Goal: Information Seeking & Learning: Get advice/opinions

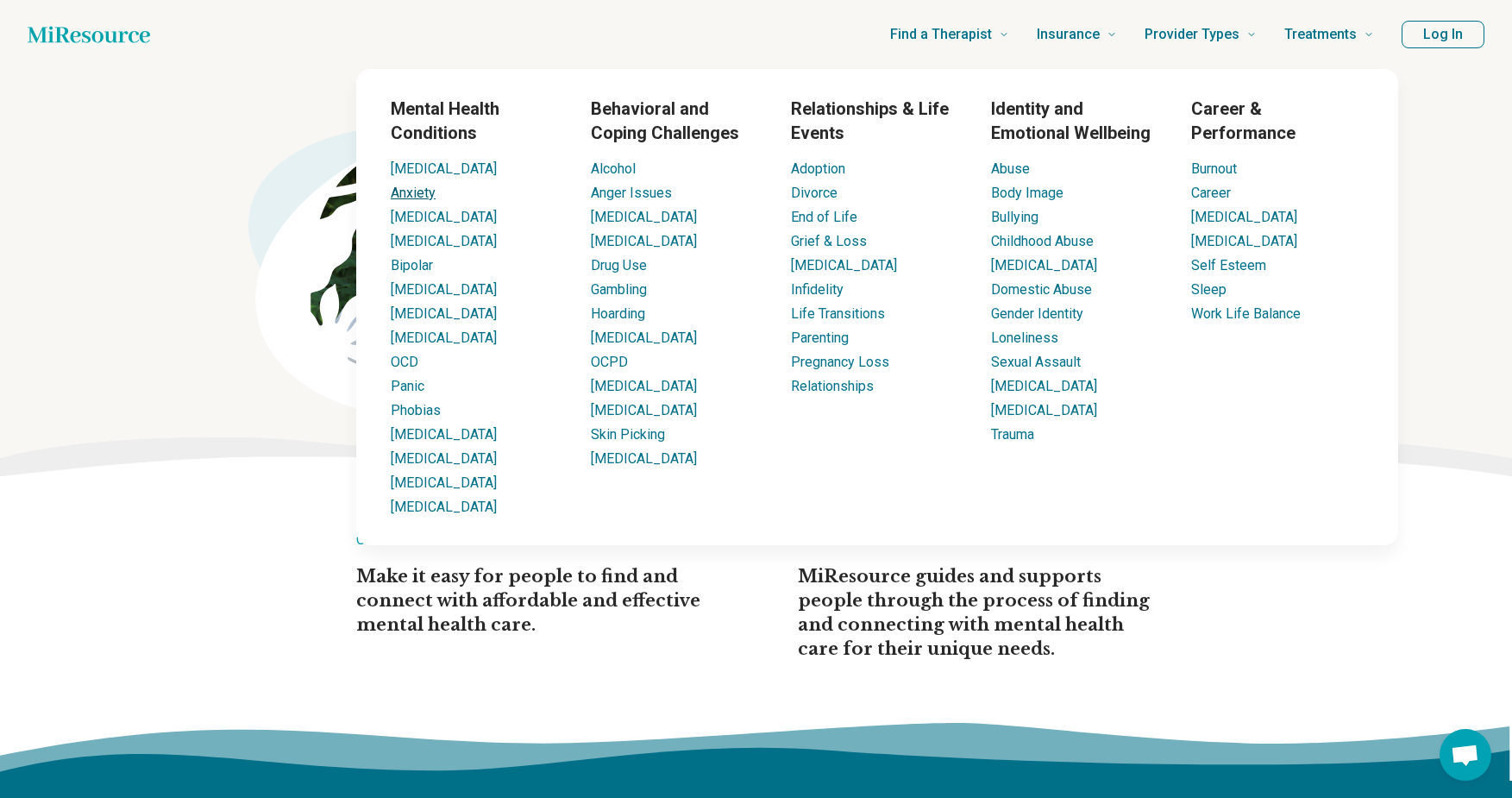
click at [406, 199] on link "Anxiety" at bounding box center [413, 193] width 45 height 17
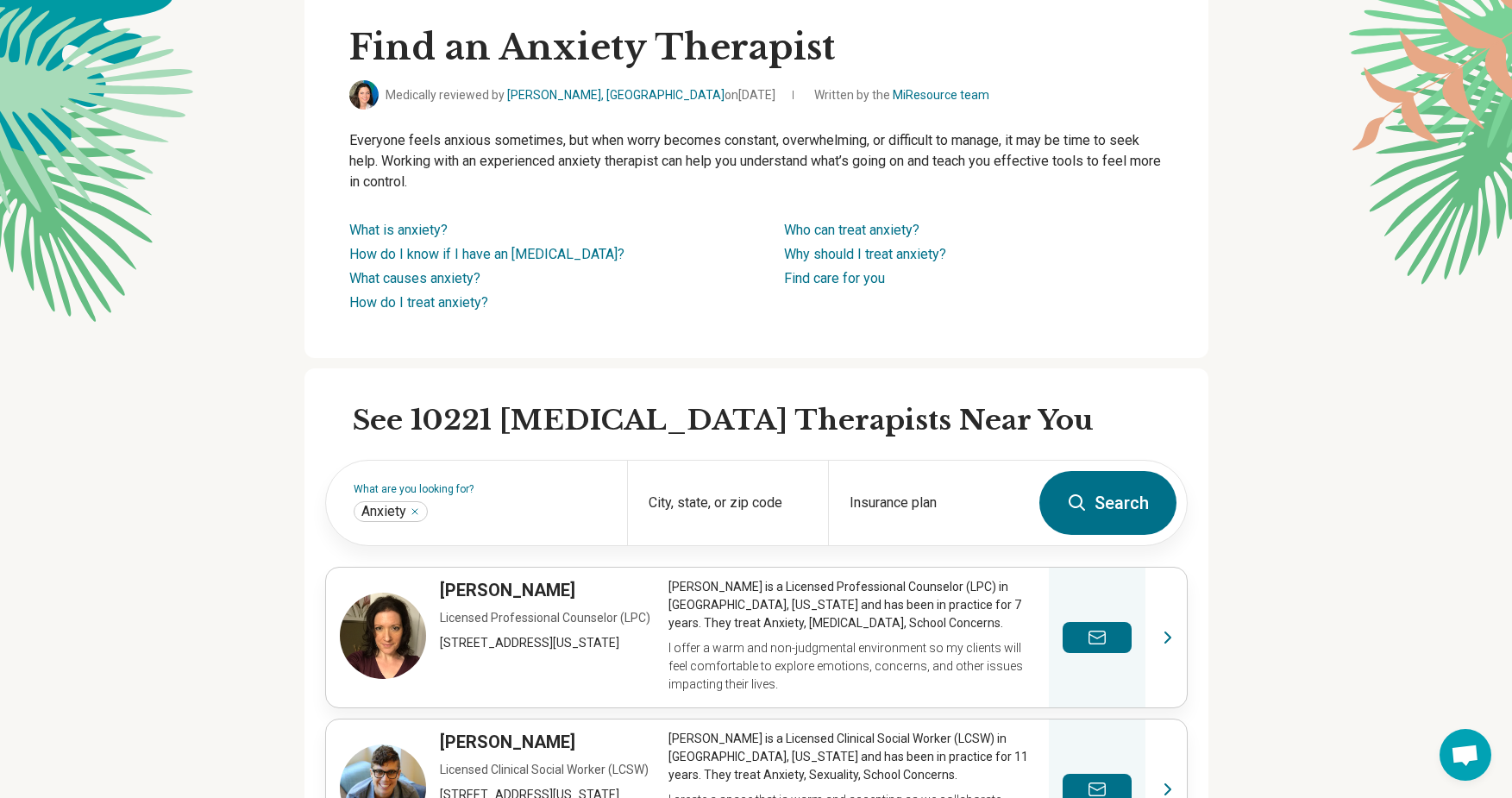
scroll to position [126, 0]
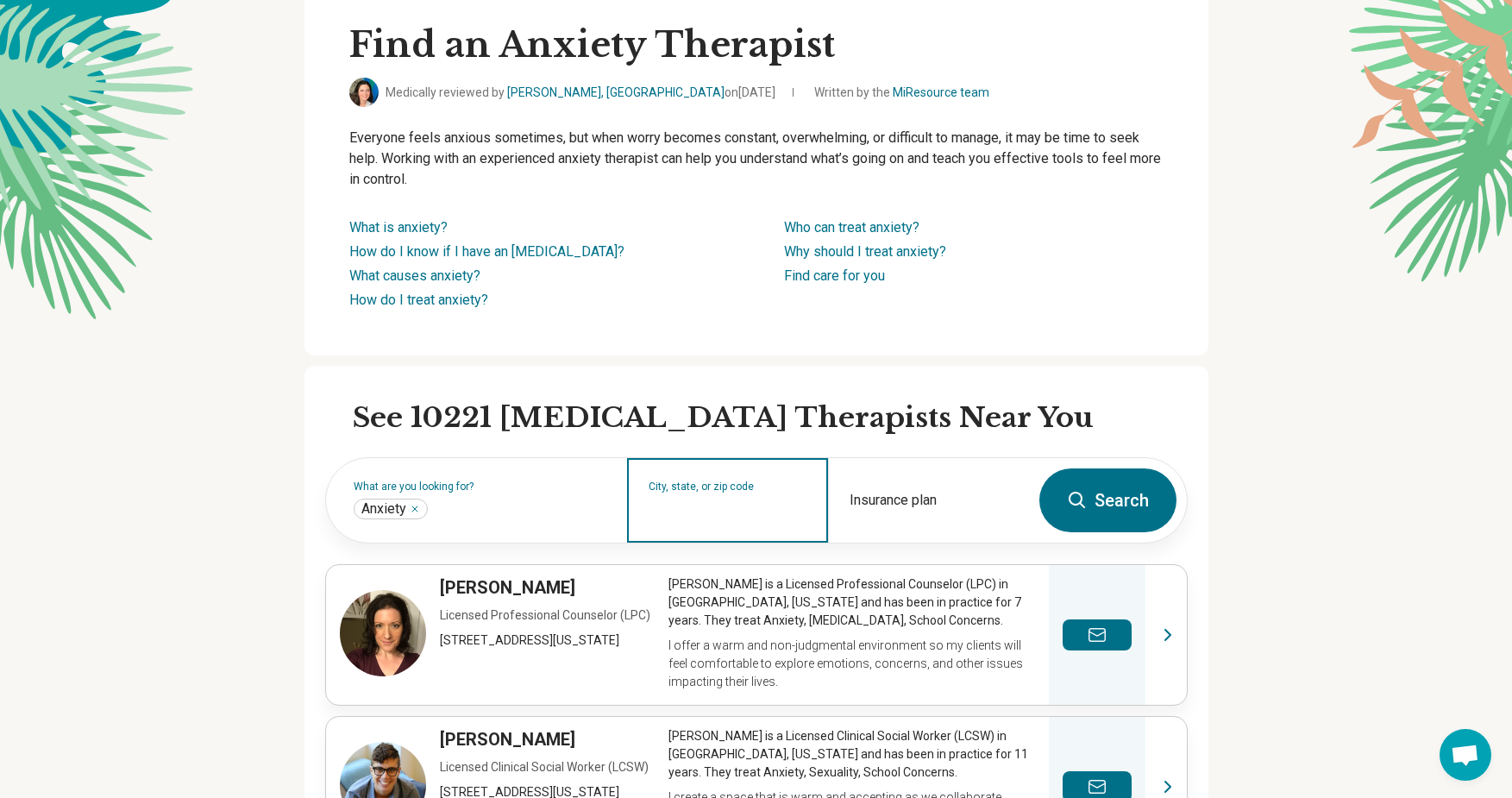
click at [709, 504] on input "City, state, or zip code" at bounding box center [728, 512] width 158 height 21
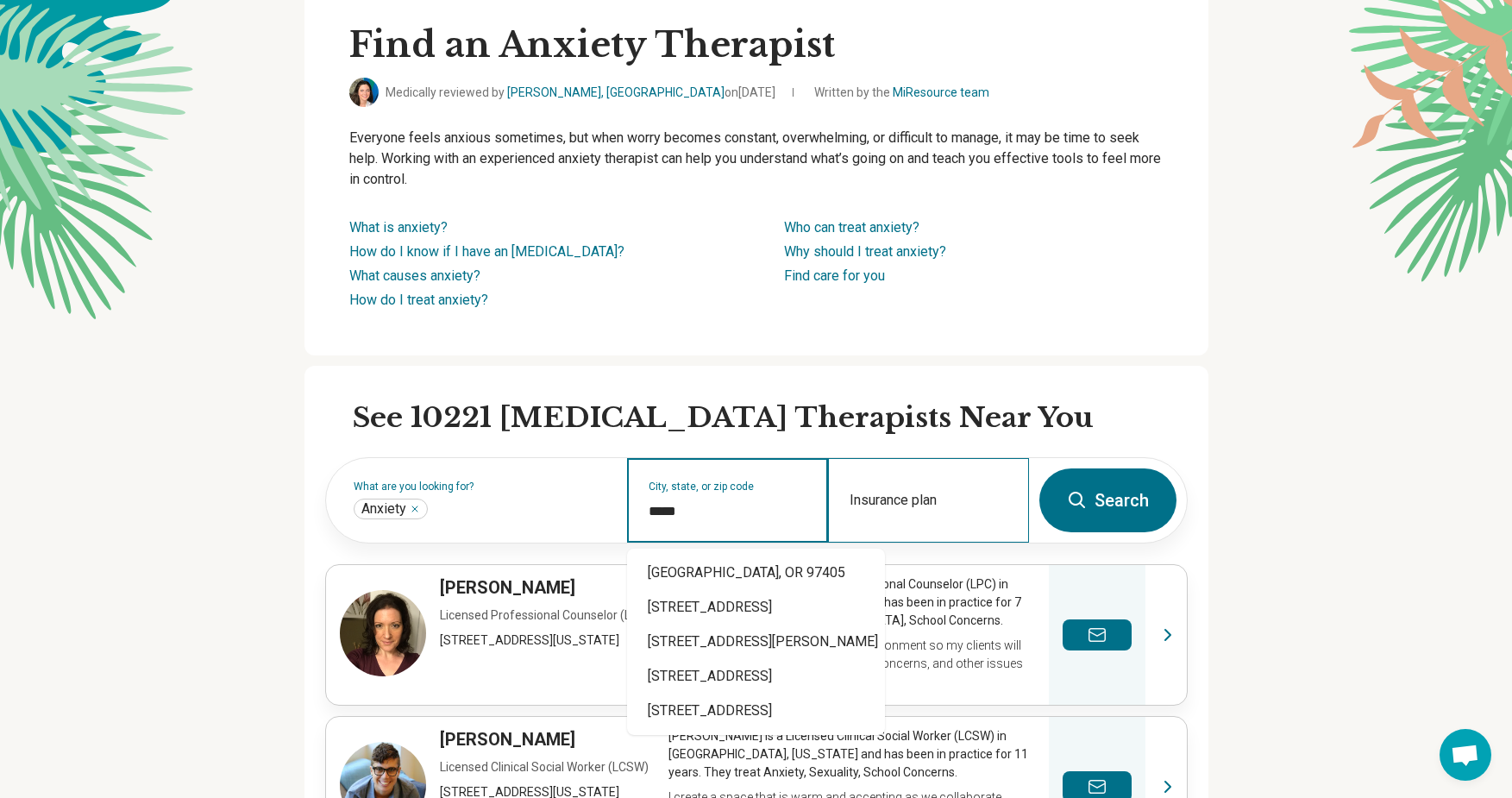
type input "*****"
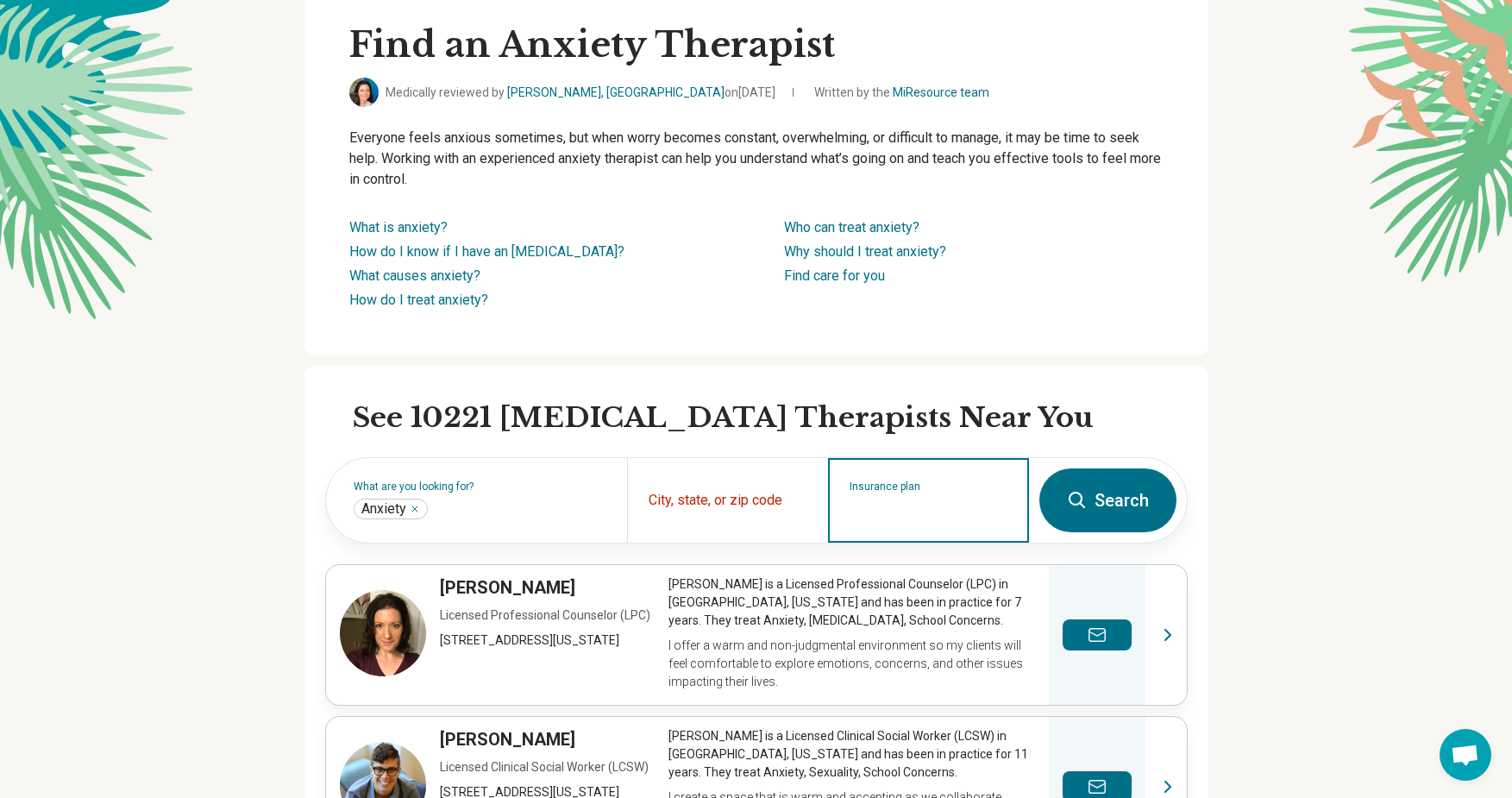
click at [974, 508] on input "Insurance plan" at bounding box center [928, 512] width 158 height 21
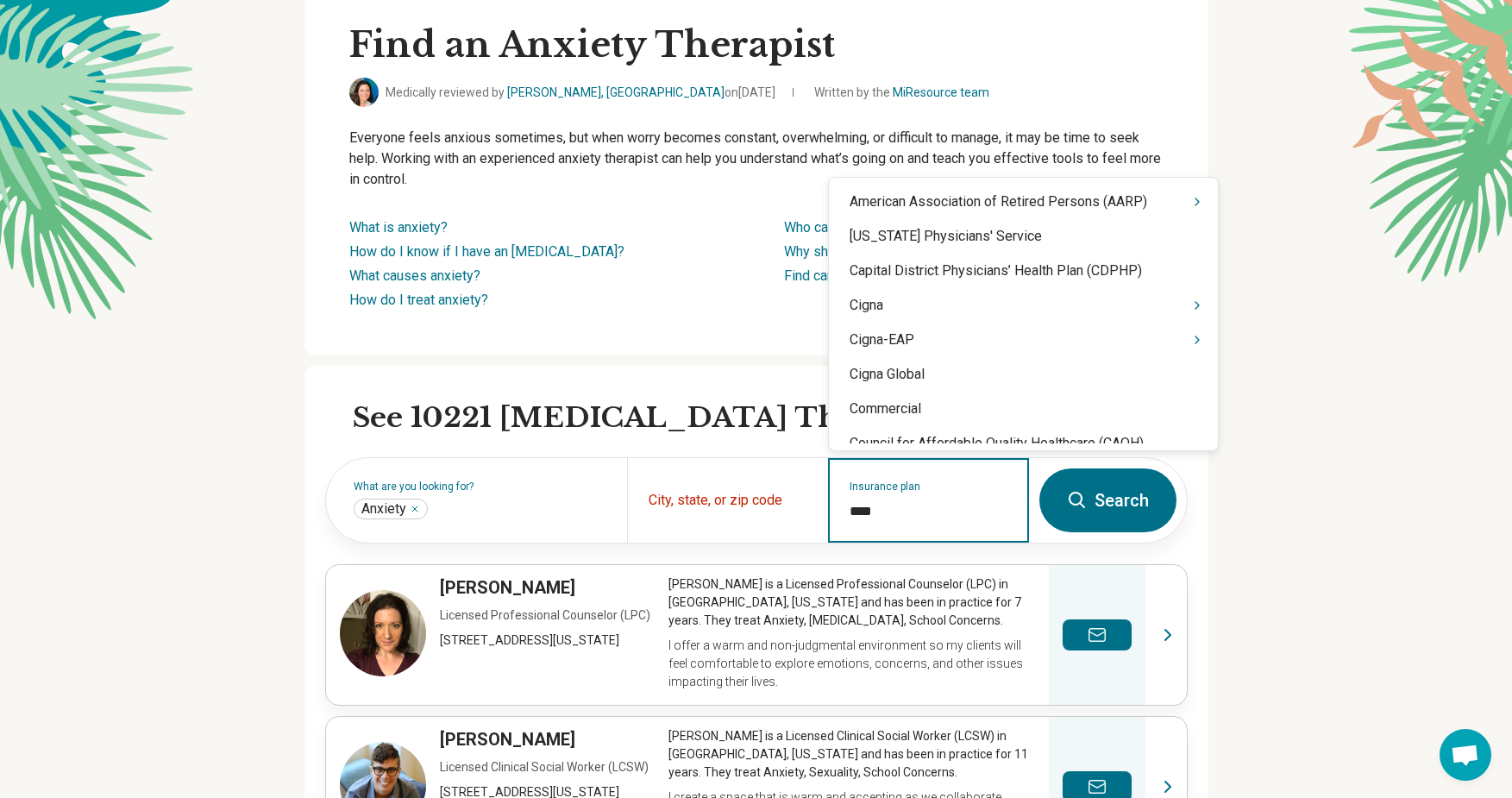
type input "*****"
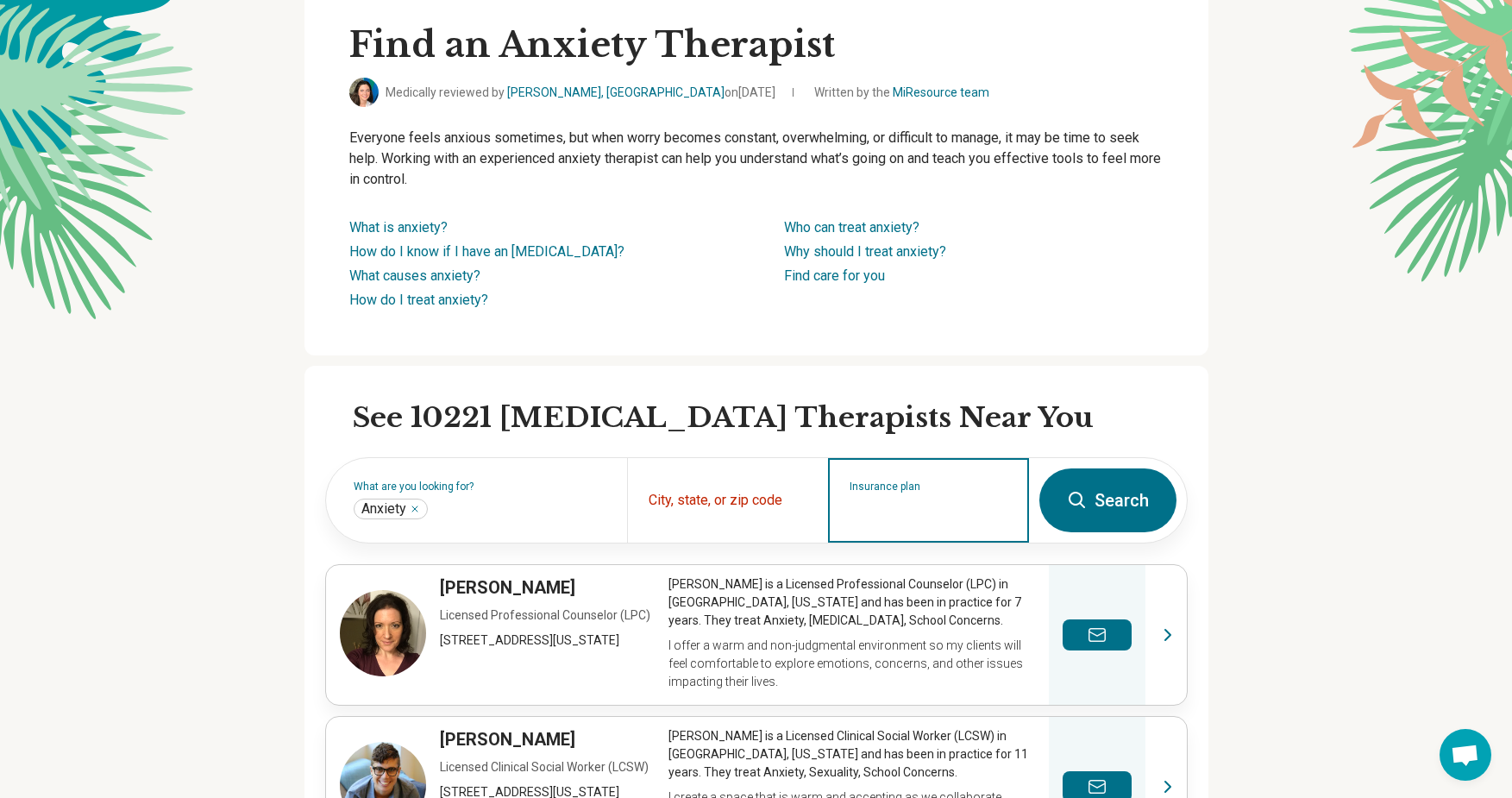
click at [862, 508] on input "Insurance plan" at bounding box center [928, 512] width 158 height 21
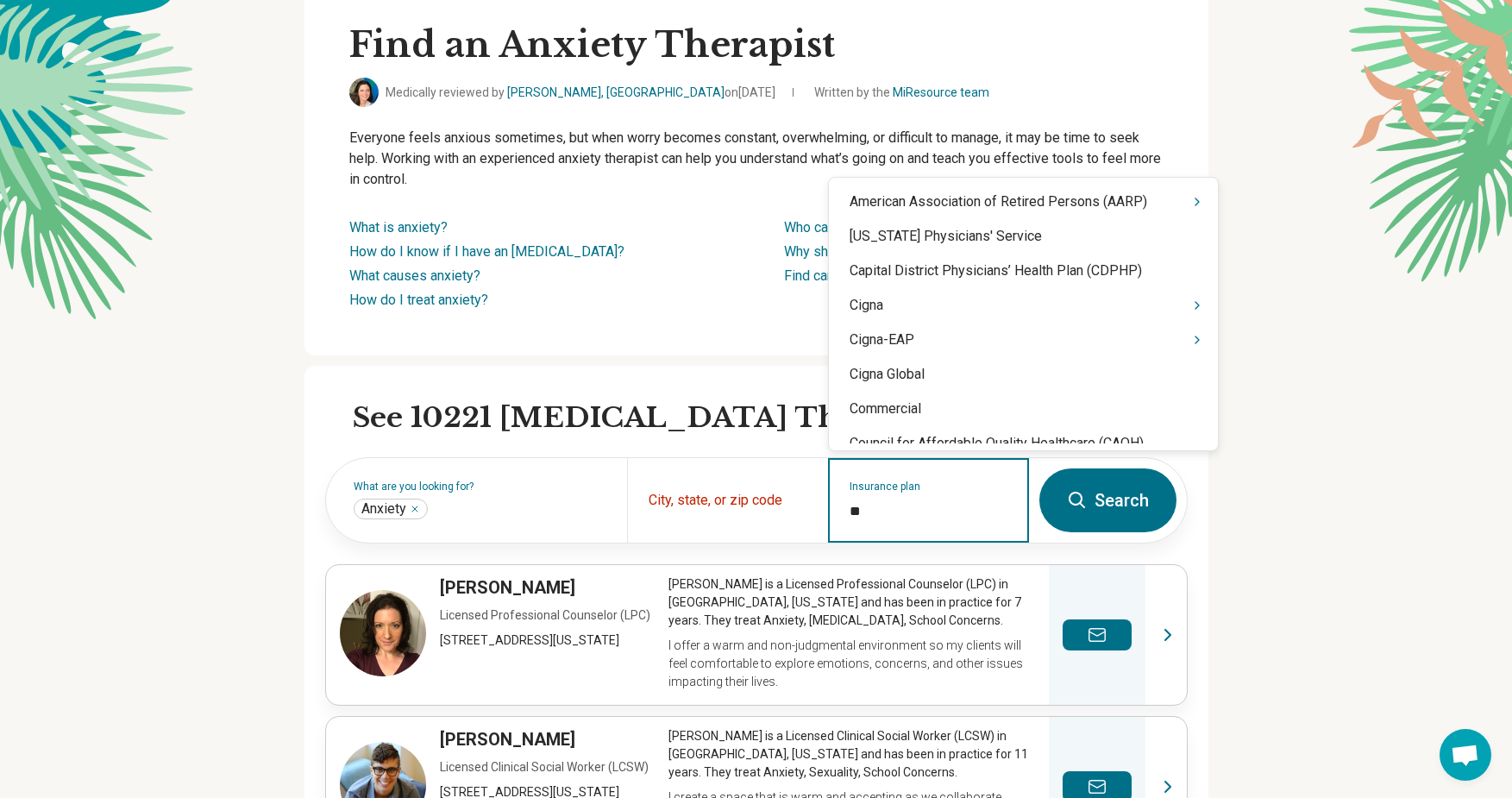
type input "***"
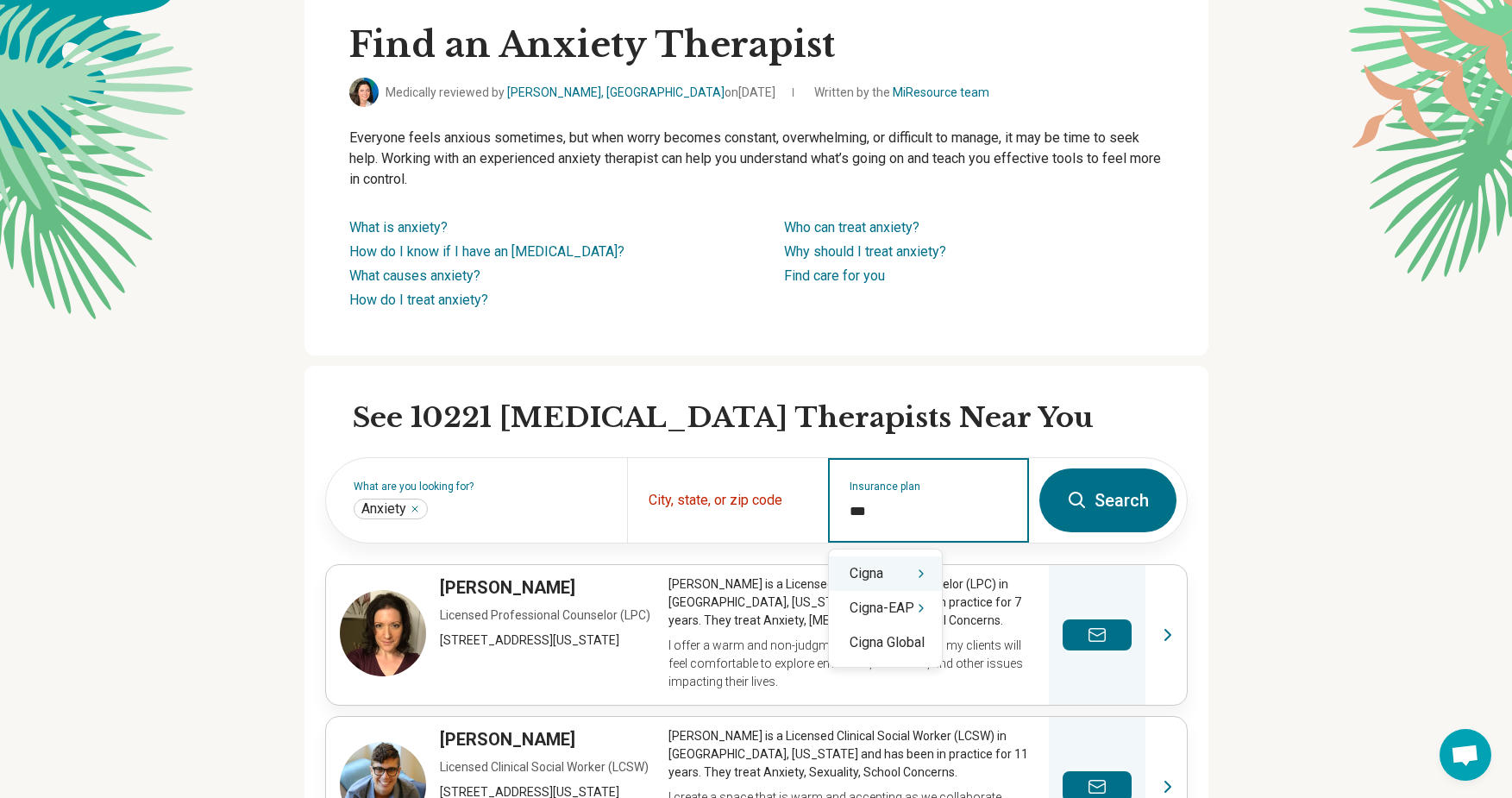
click at [880, 580] on div "Cigna" at bounding box center [885, 573] width 113 height 34
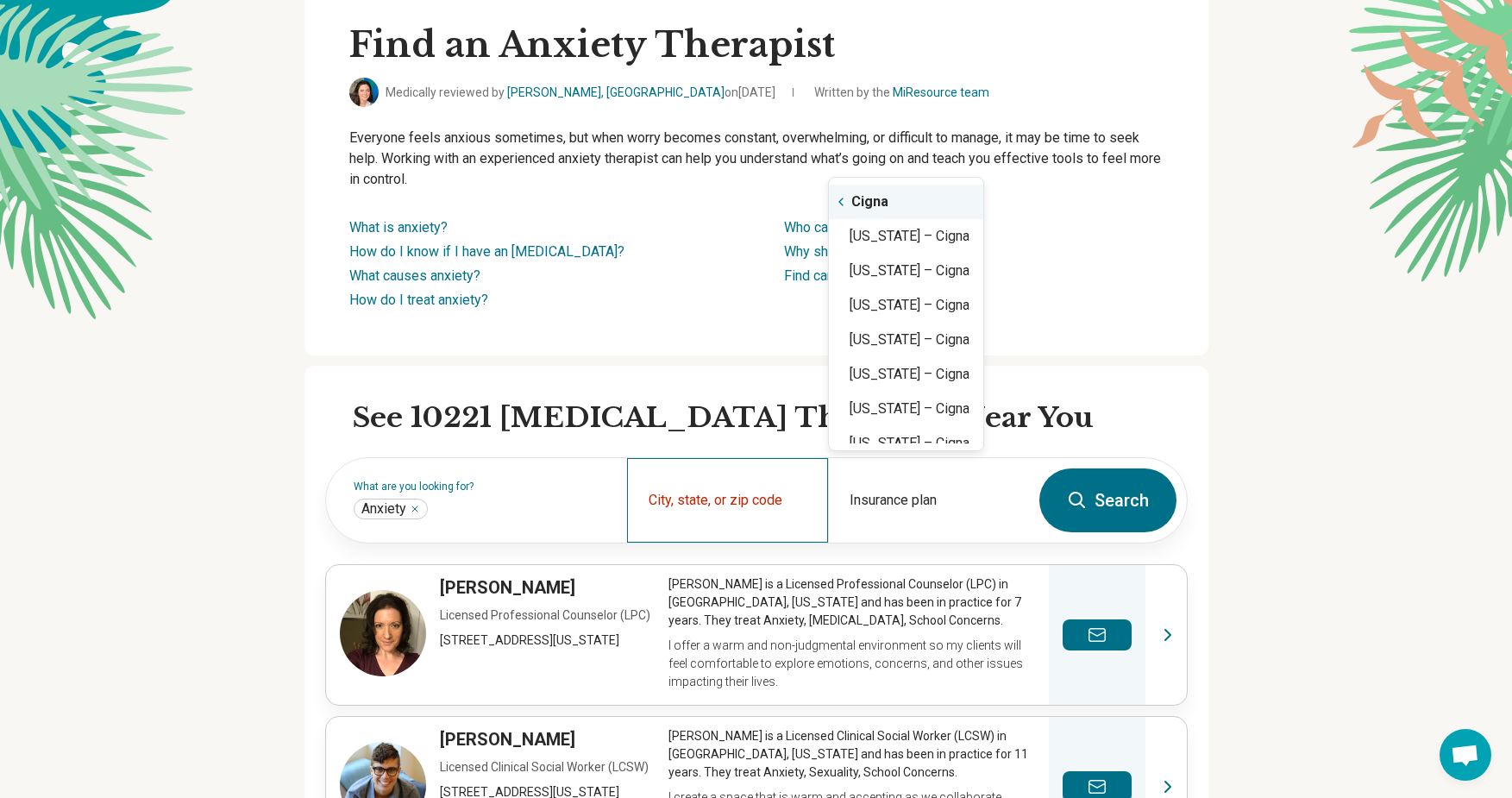
click at [757, 499] on div "City, state, or zip code" at bounding box center [728, 500] width 201 height 85
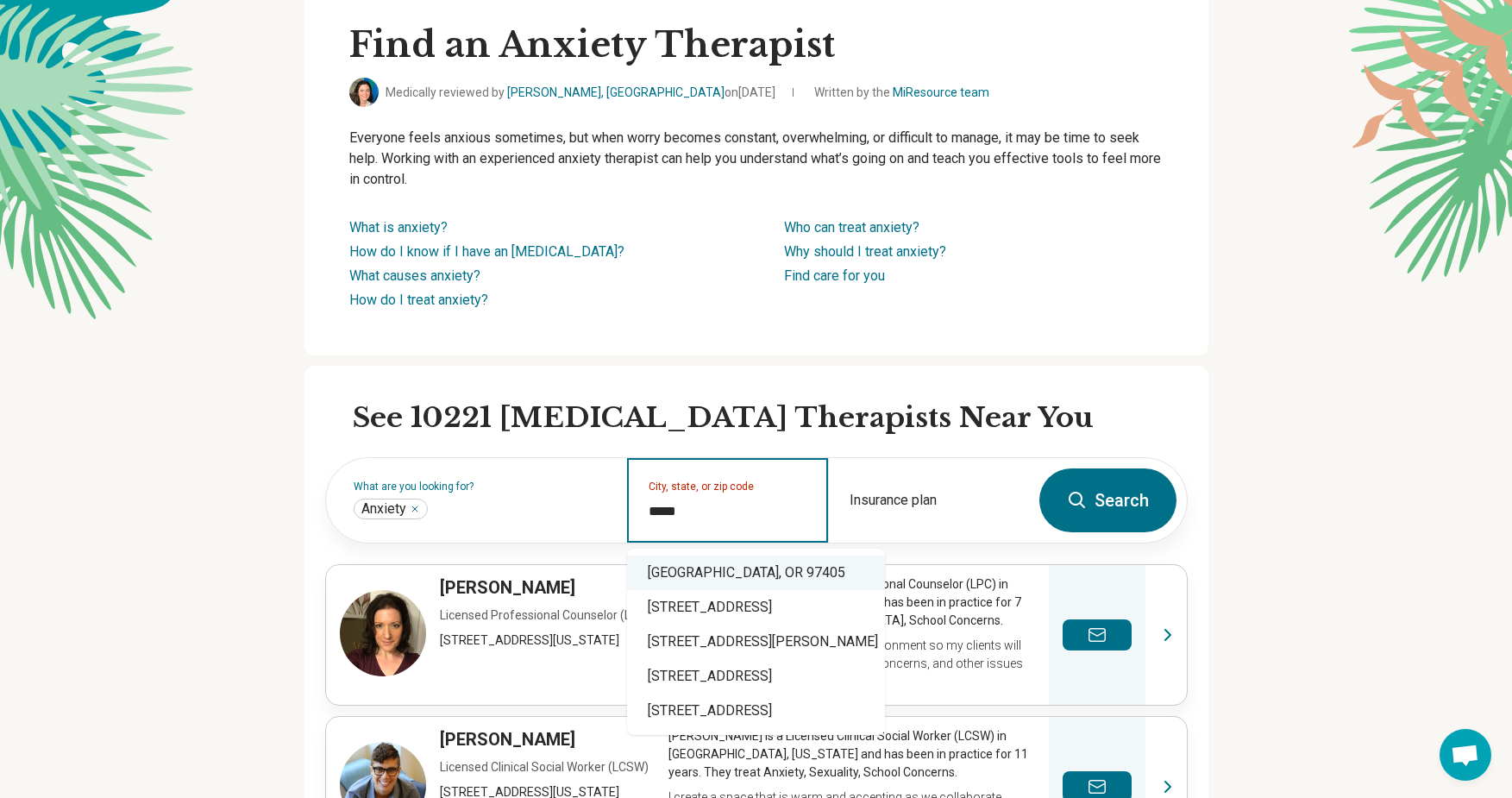
click at [747, 571] on div "[GEOGRAPHIC_DATA], OR 97405" at bounding box center [756, 572] width 258 height 34
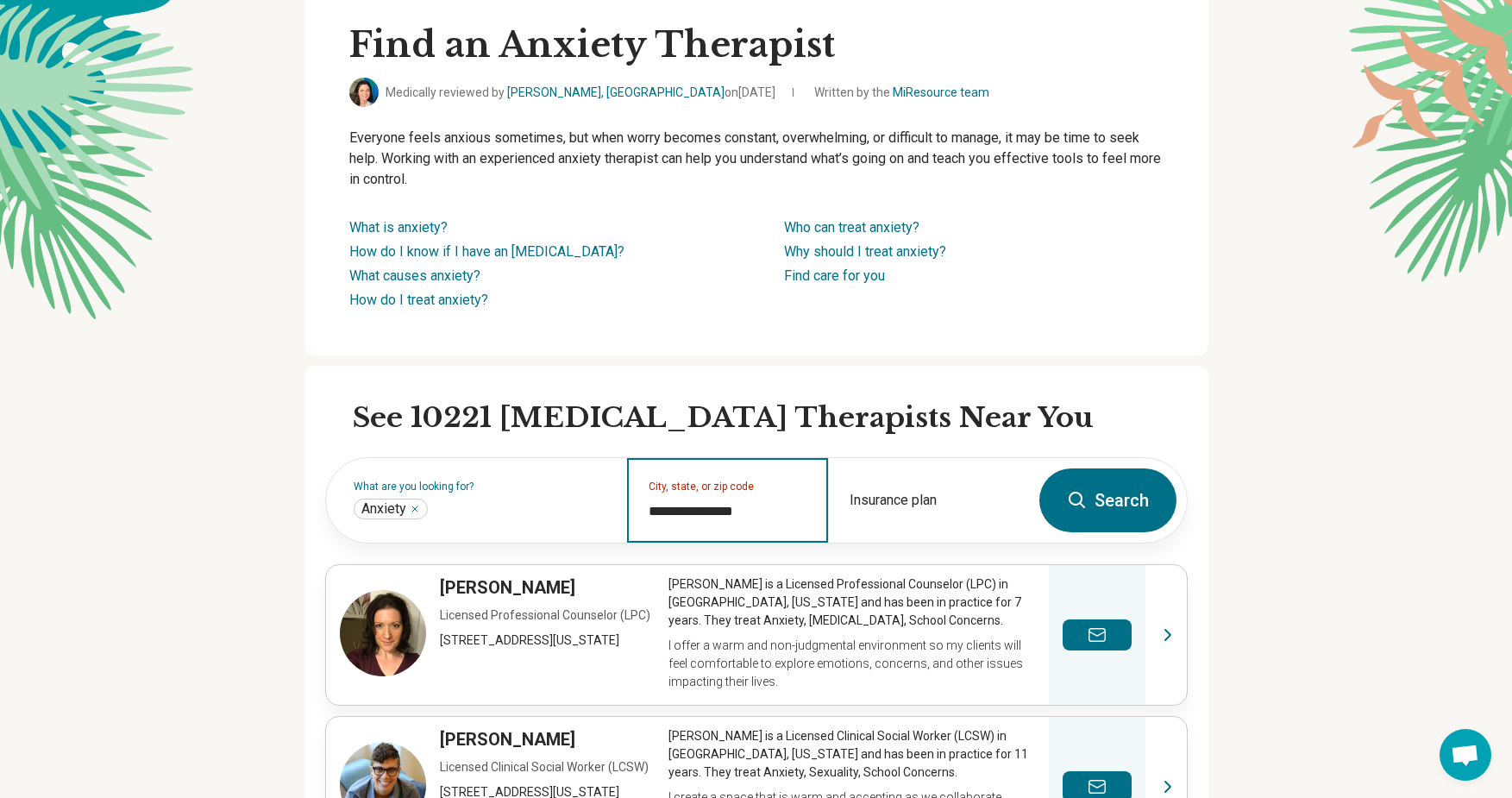
type input "**********"
click at [1134, 502] on button "Search" at bounding box center [1107, 500] width 137 height 63
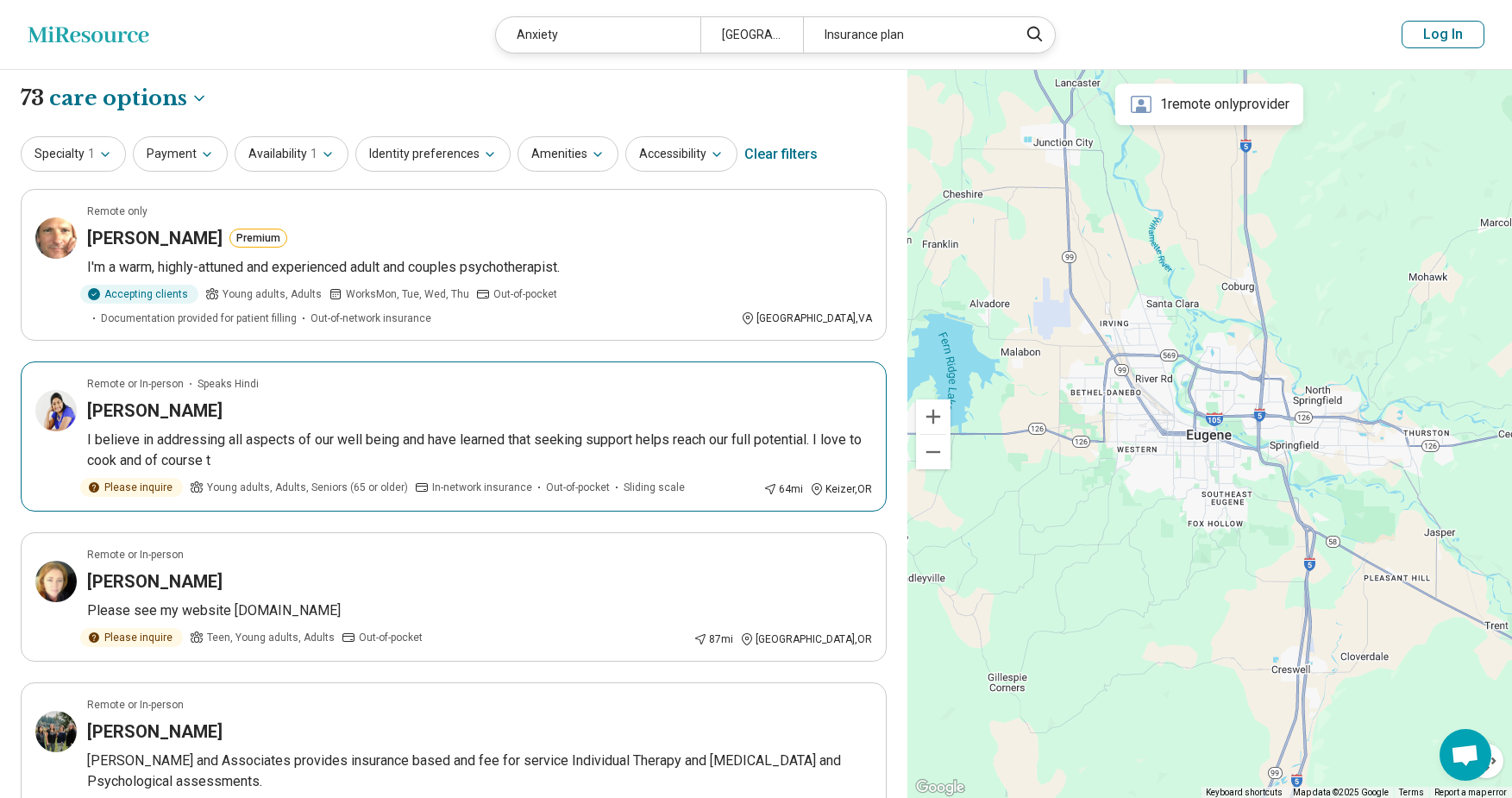
scroll to position [6, 0]
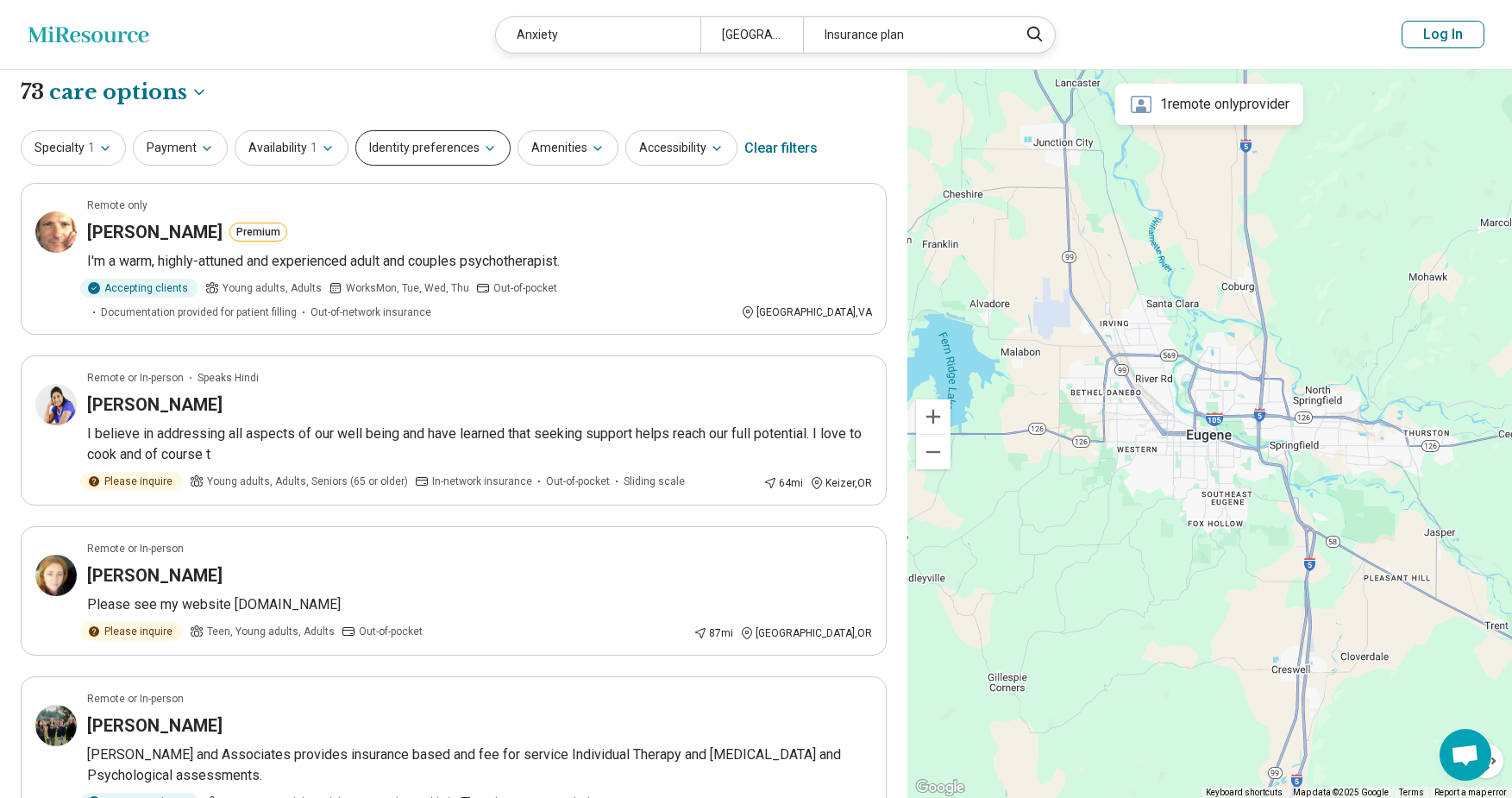
click at [483, 148] on icon "button" at bounding box center [489, 148] width 14 height 14
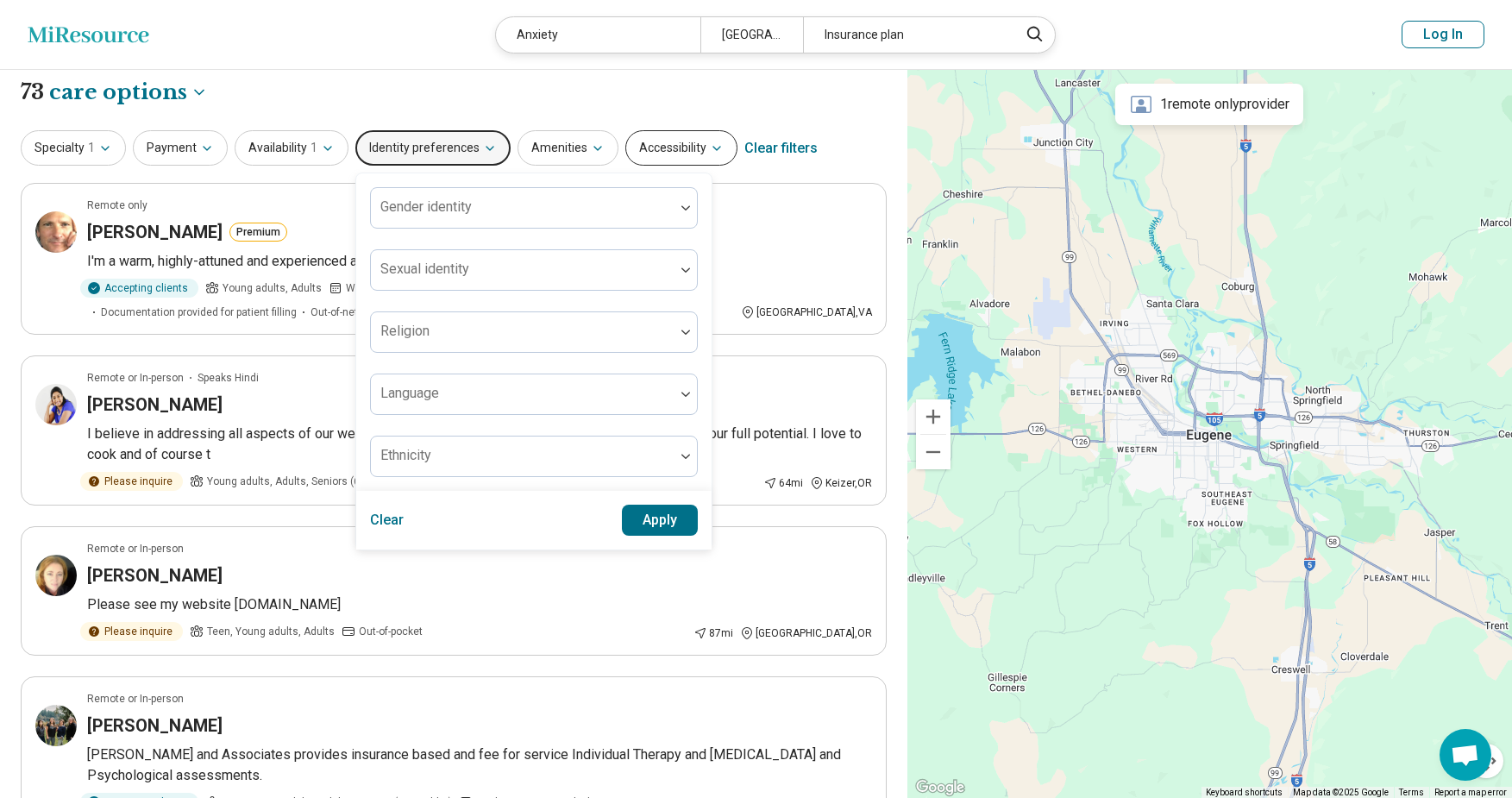
click at [715, 148] on button "Accessibility" at bounding box center [681, 148] width 112 height 35
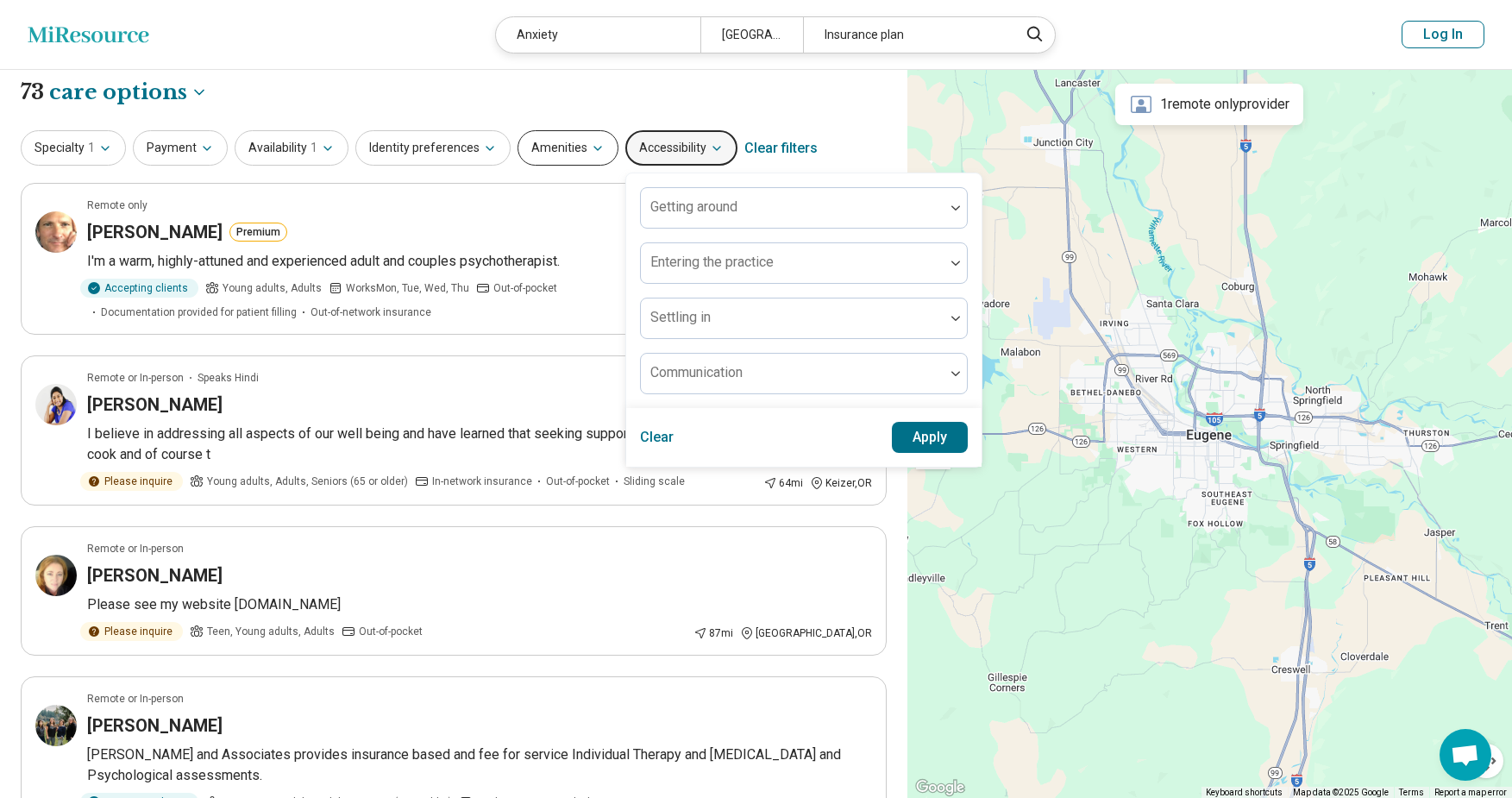
click at [591, 153] on icon "button" at bounding box center [598, 148] width 14 height 14
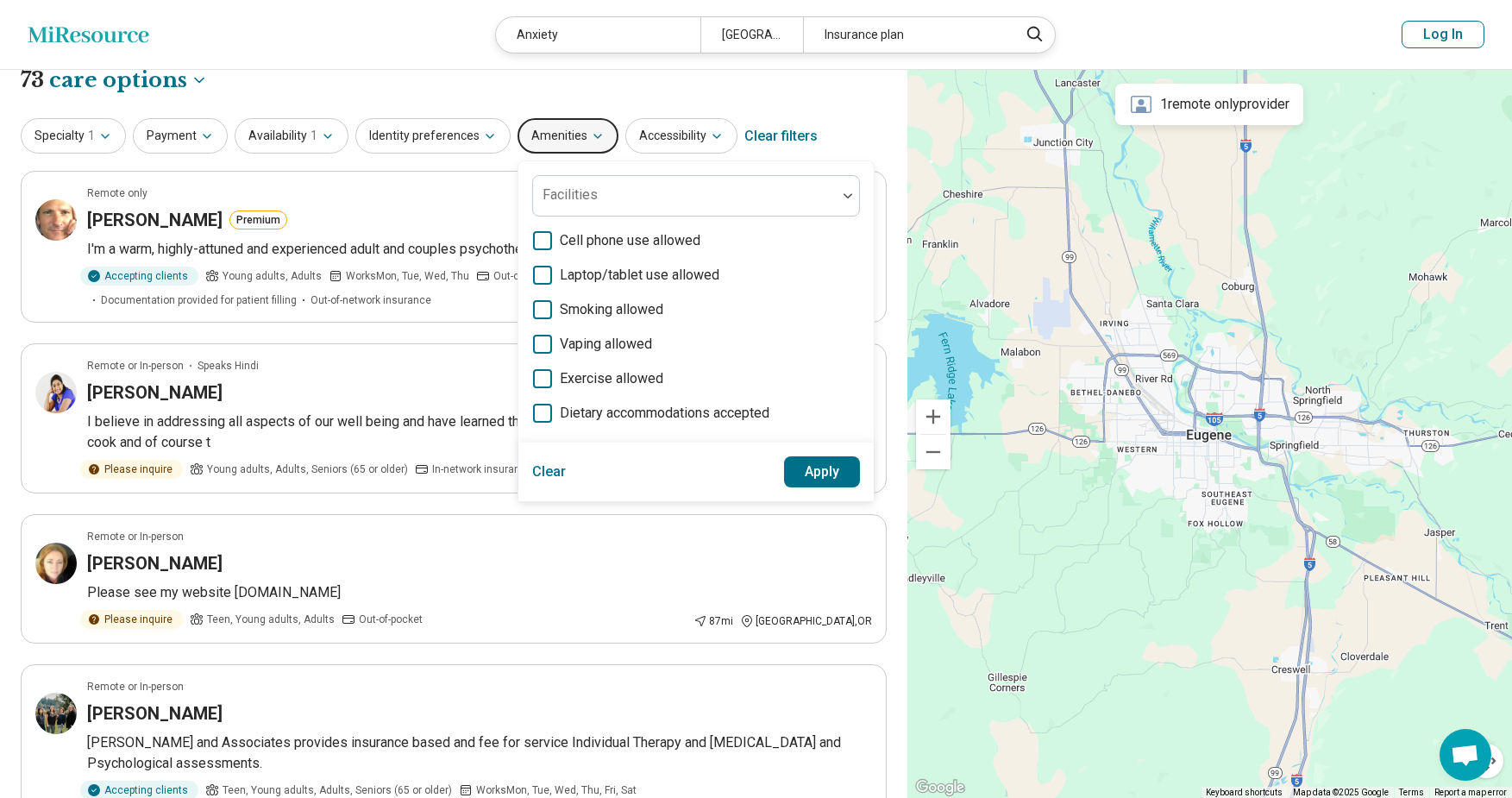
scroll to position [0, 0]
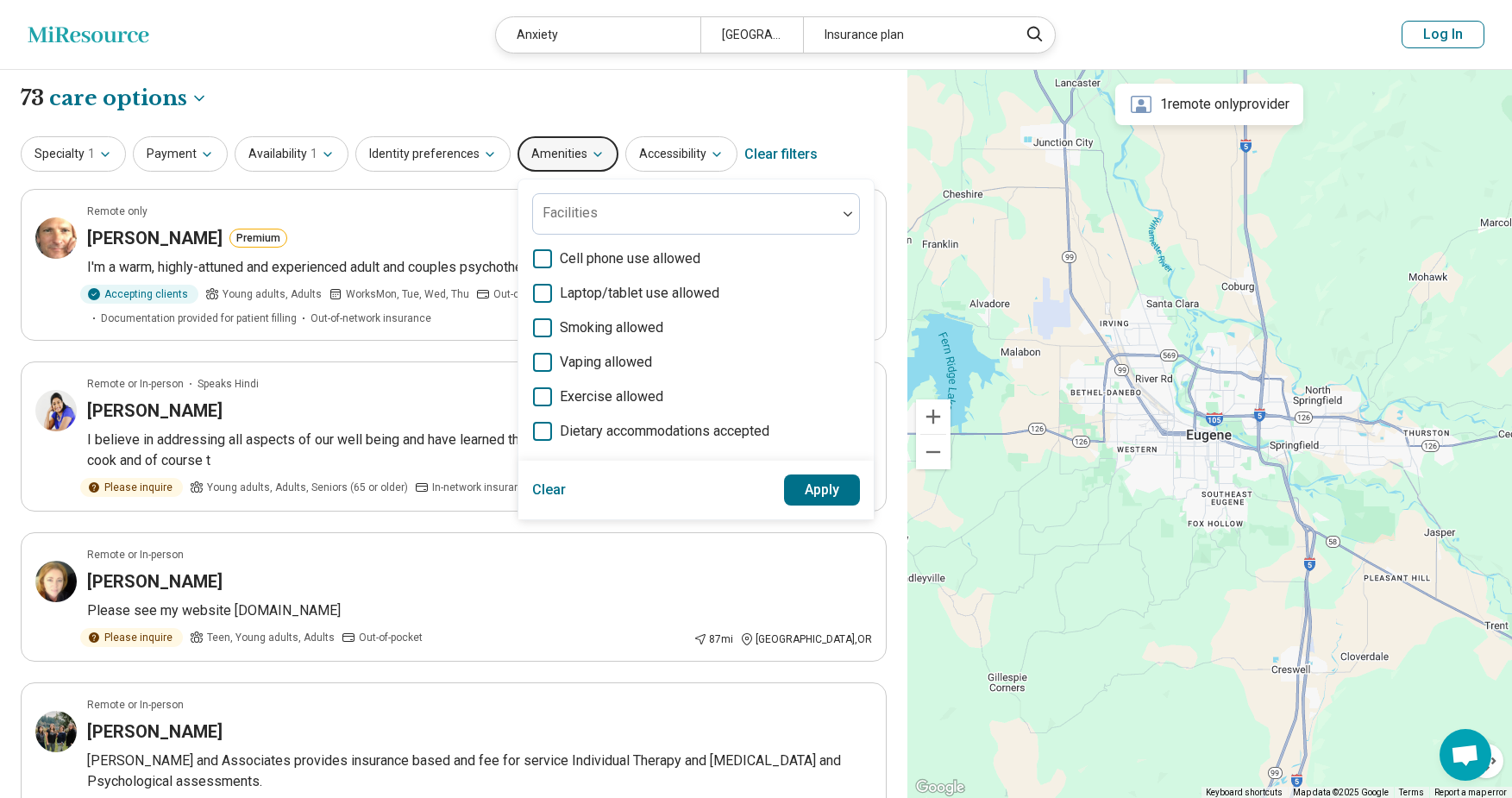
click at [347, 107] on div "**********" at bounding box center [453, 98] width 866 height 29
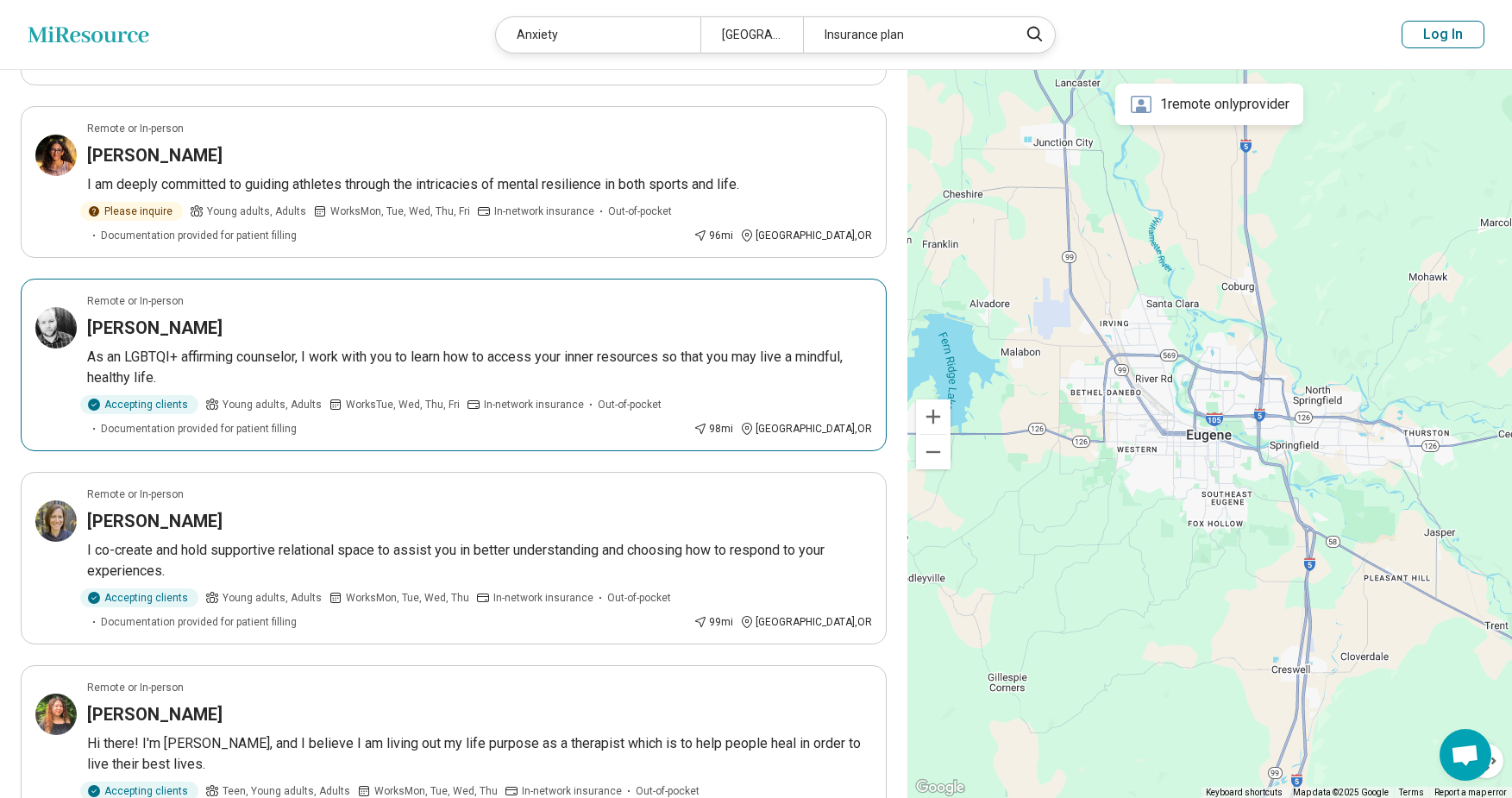
scroll to position [777, 0]
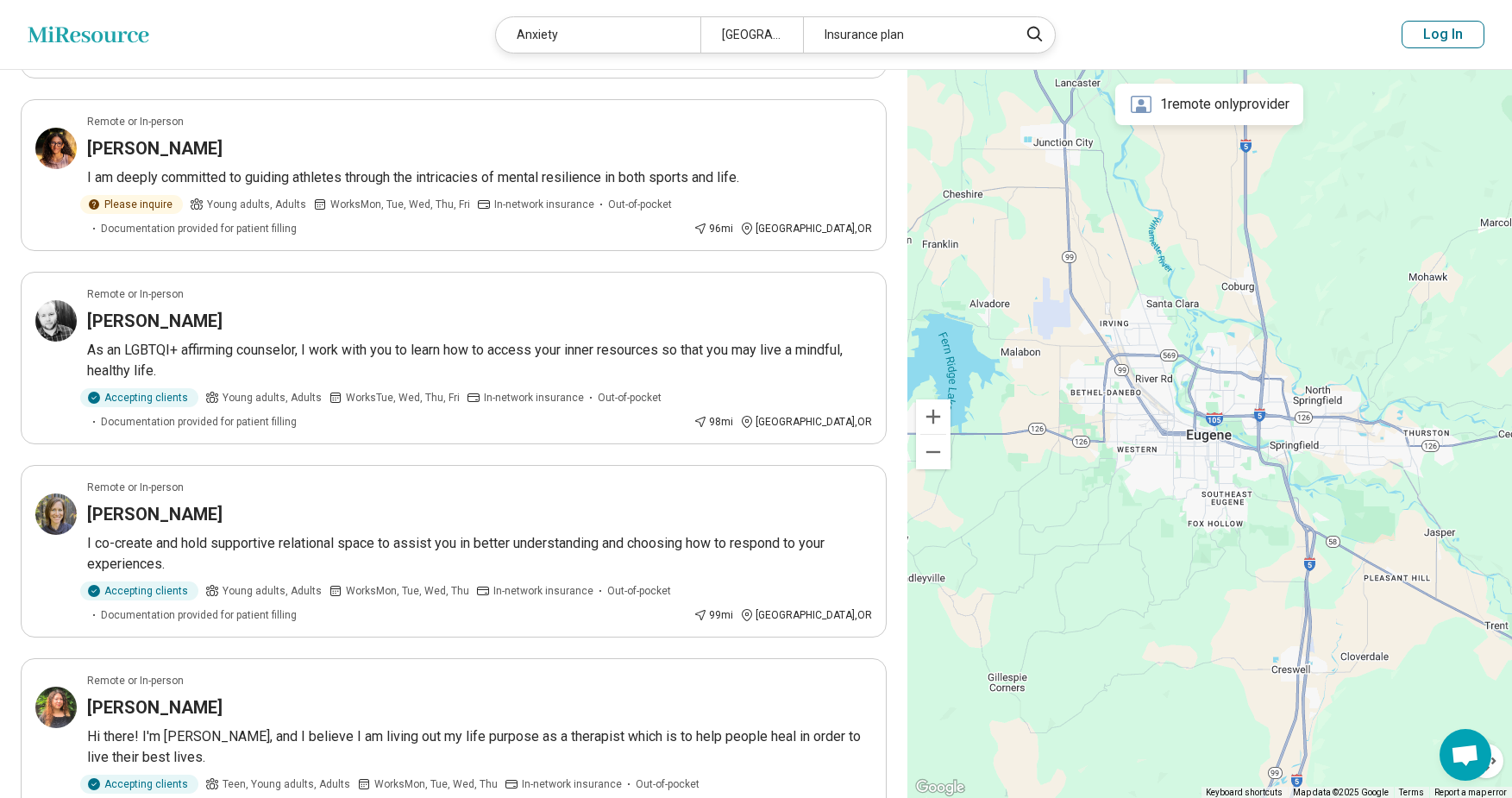
click at [1214, 104] on div "1 remote only provider" at bounding box center [1209, 104] width 188 height 41
click at [1134, 108] on icon at bounding box center [1141, 104] width 21 height 18
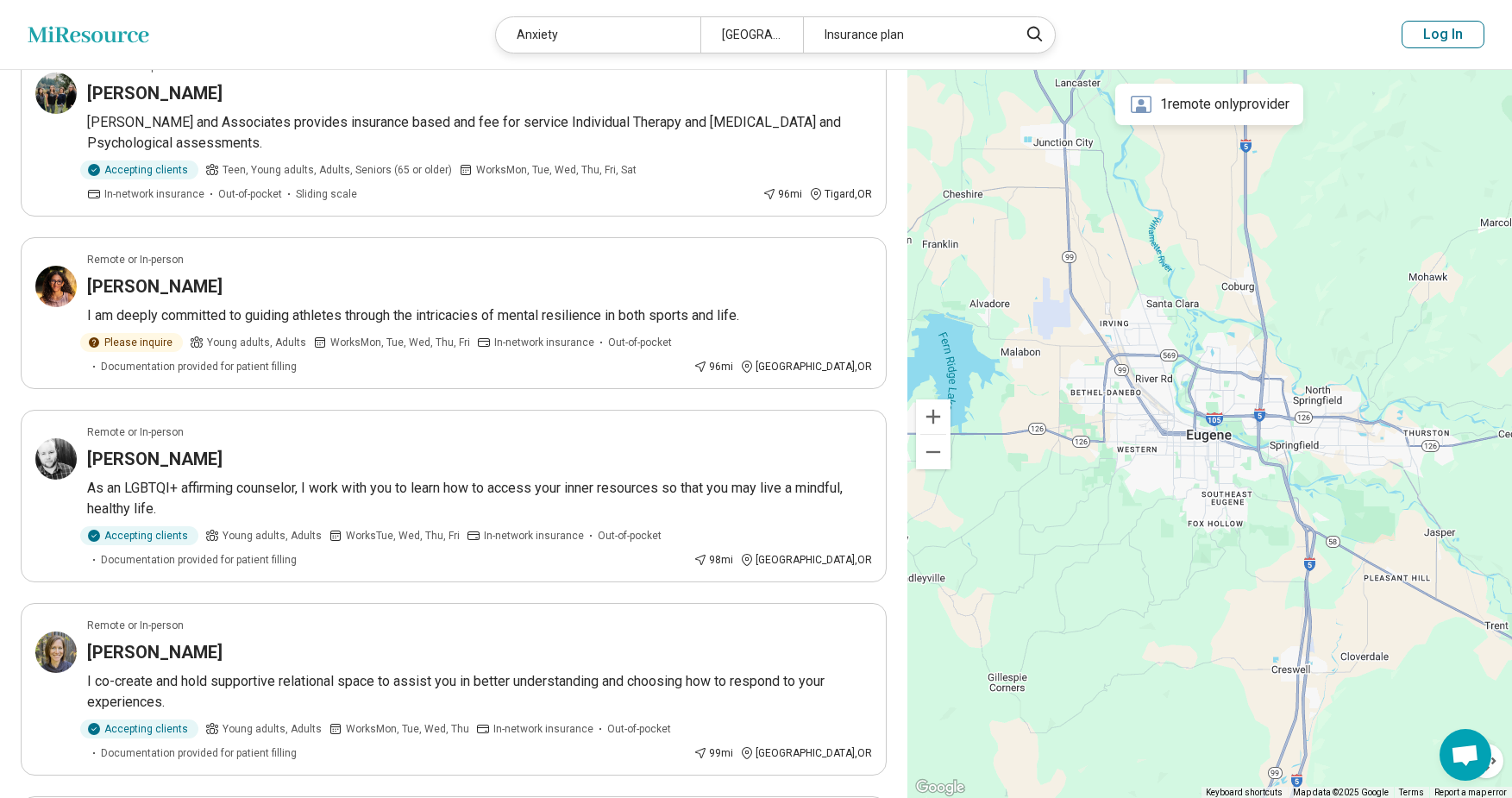
scroll to position [0, 0]
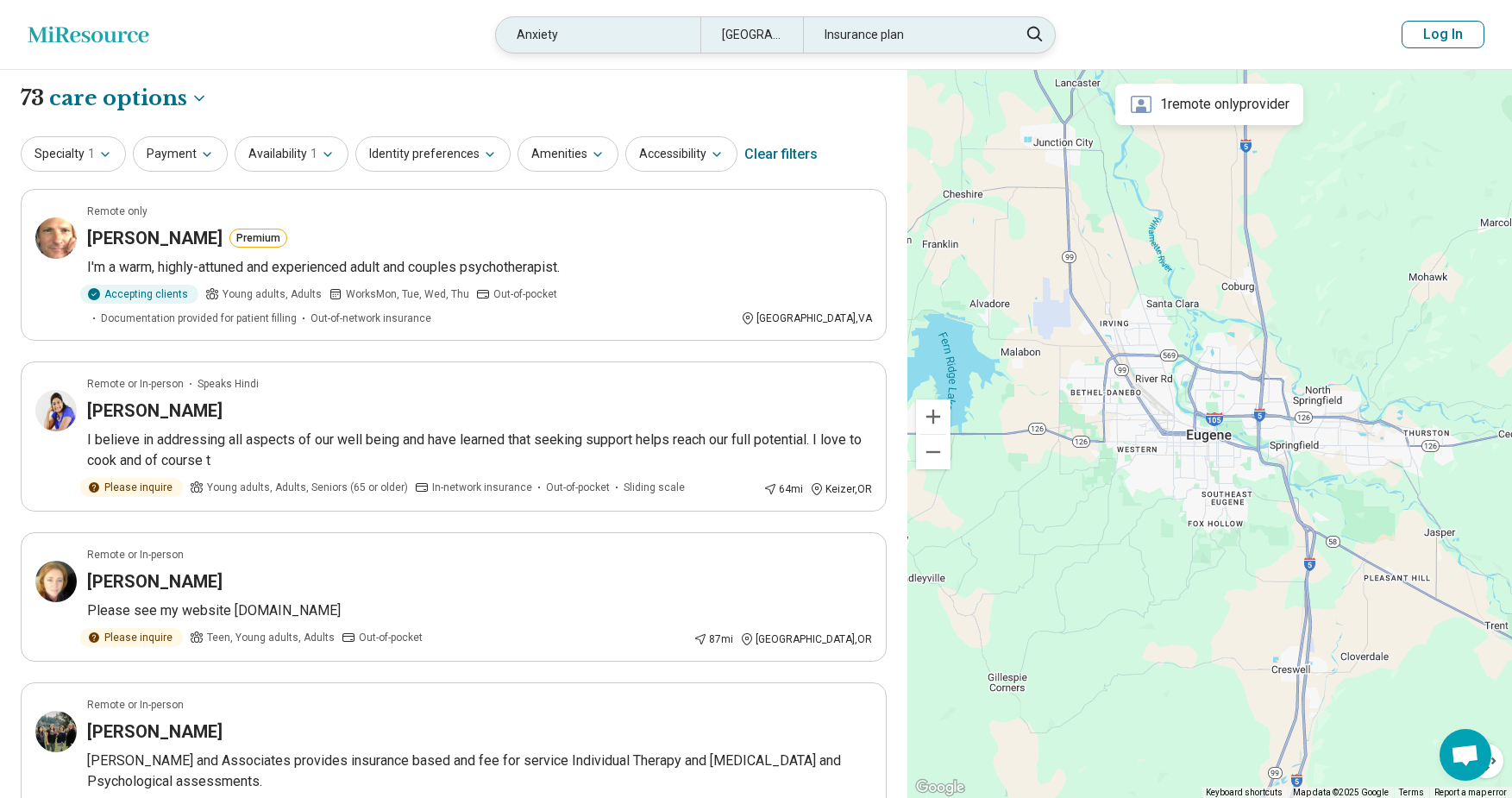
click at [592, 33] on div "Anxiety" at bounding box center [598, 35] width 204 height 35
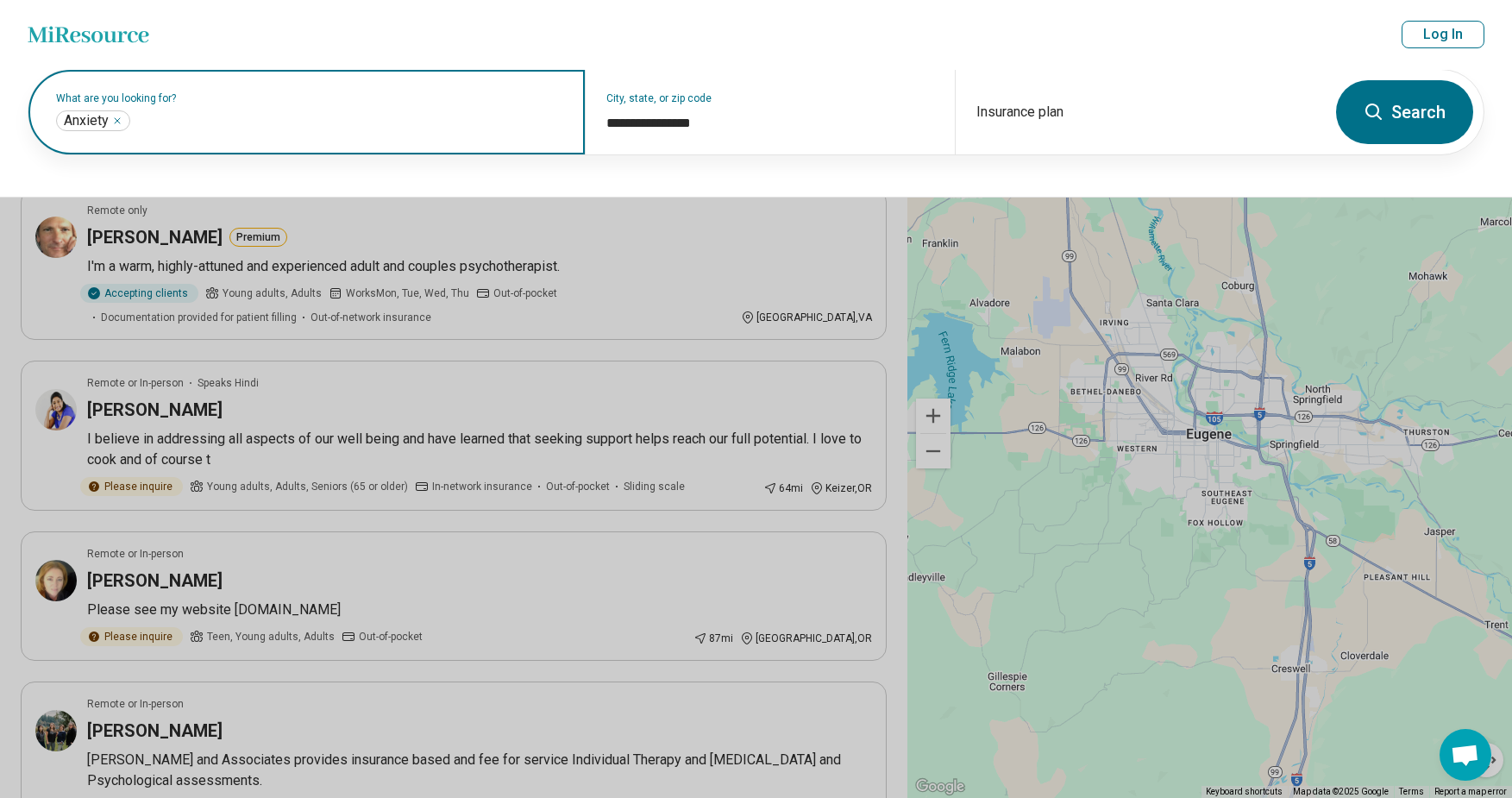
click at [119, 120] on icon "Remove" at bounding box center [117, 120] width 10 height 10
click at [1409, 103] on button "Search" at bounding box center [1404, 112] width 137 height 63
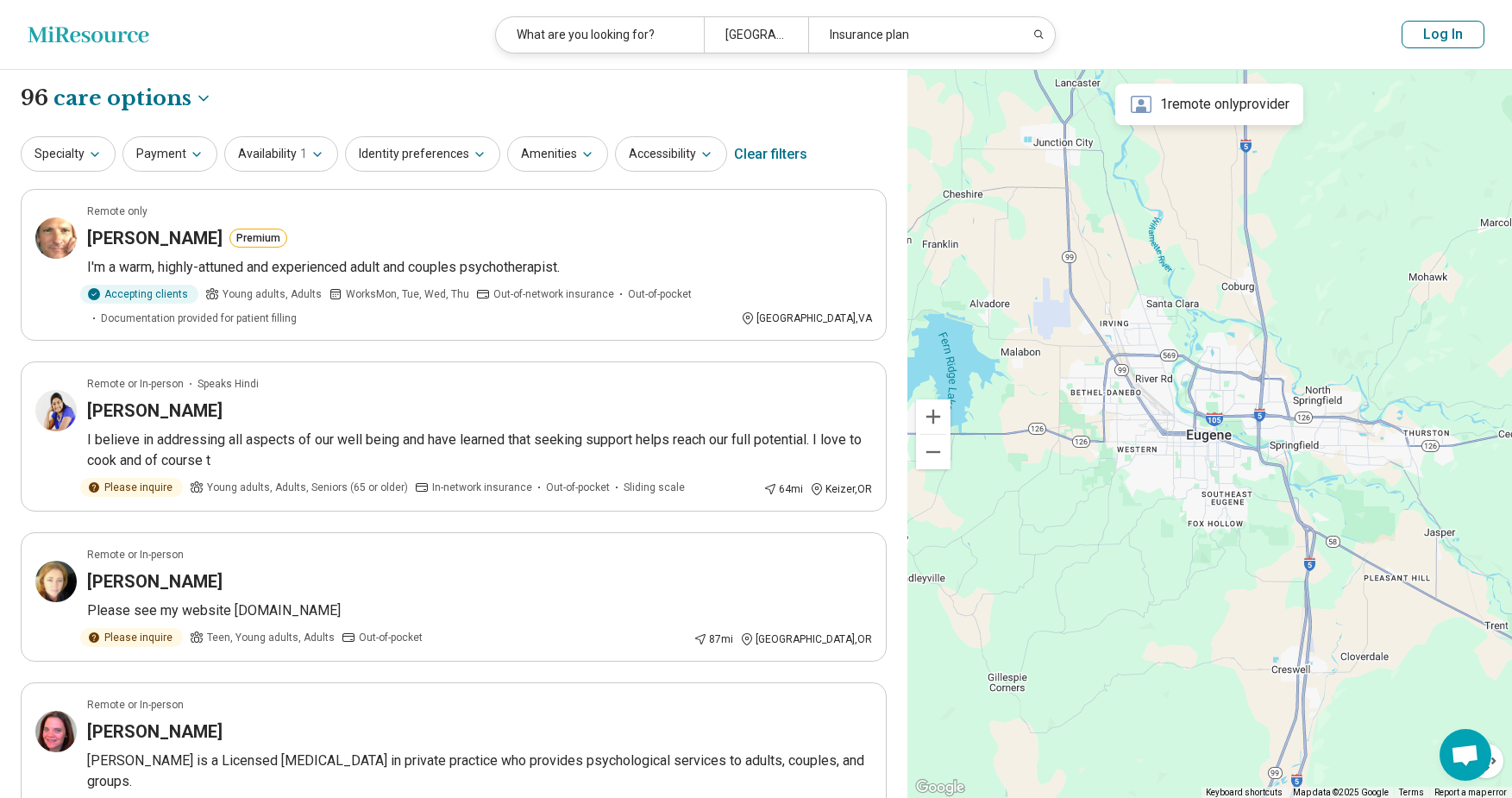
click at [1139, 33] on header "Miresource logo What are you looking for? [GEOGRAPHIC_DATA], [GEOGRAPHIC_DATA] …" at bounding box center [756, 34] width 1512 height 70
click at [388, 51] on header "Miresource logo What are you looking for? [GEOGRAPHIC_DATA], [GEOGRAPHIC_DATA] …" at bounding box center [756, 34] width 1512 height 70
click at [1135, 109] on icon at bounding box center [1141, 104] width 21 height 18
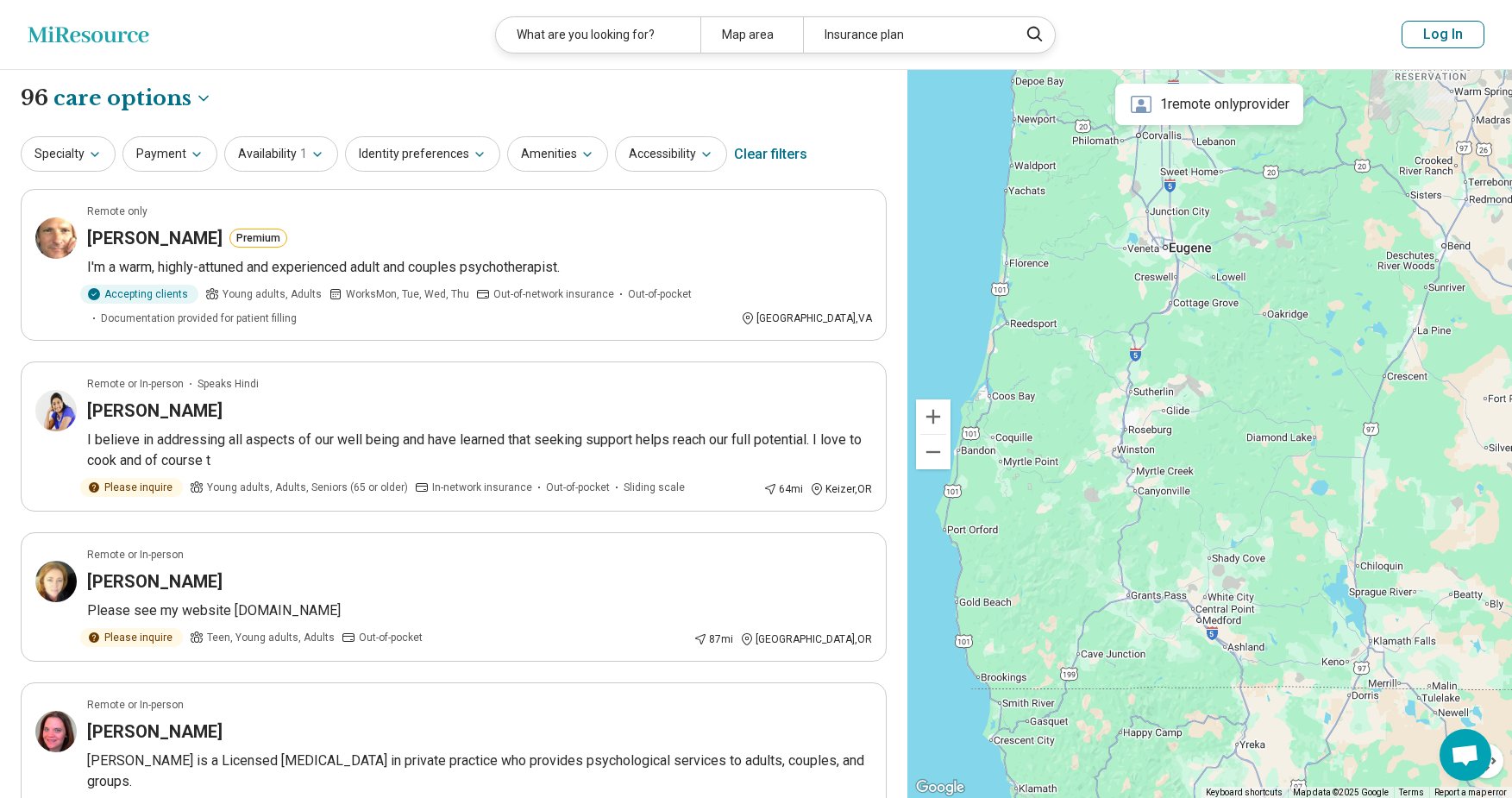
click at [1174, 105] on div "1 remote only provider" at bounding box center [1209, 104] width 188 height 41
click at [1139, 110] on icon at bounding box center [1141, 104] width 21 height 18
click at [1250, 34] on header "Miresource logo What are you looking for? Map area Insurance plan Log In" at bounding box center [756, 34] width 1512 height 70
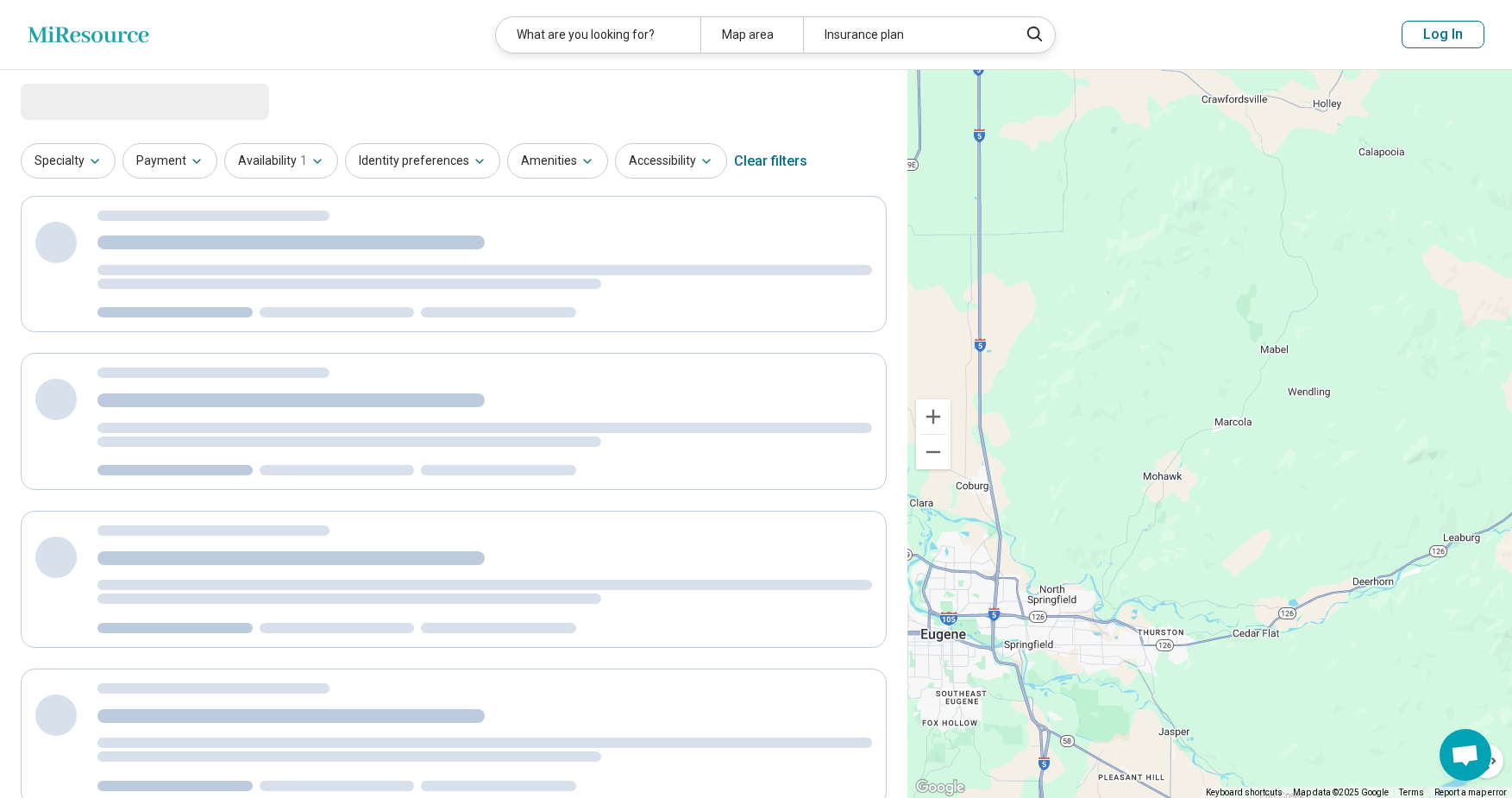
select select "***"
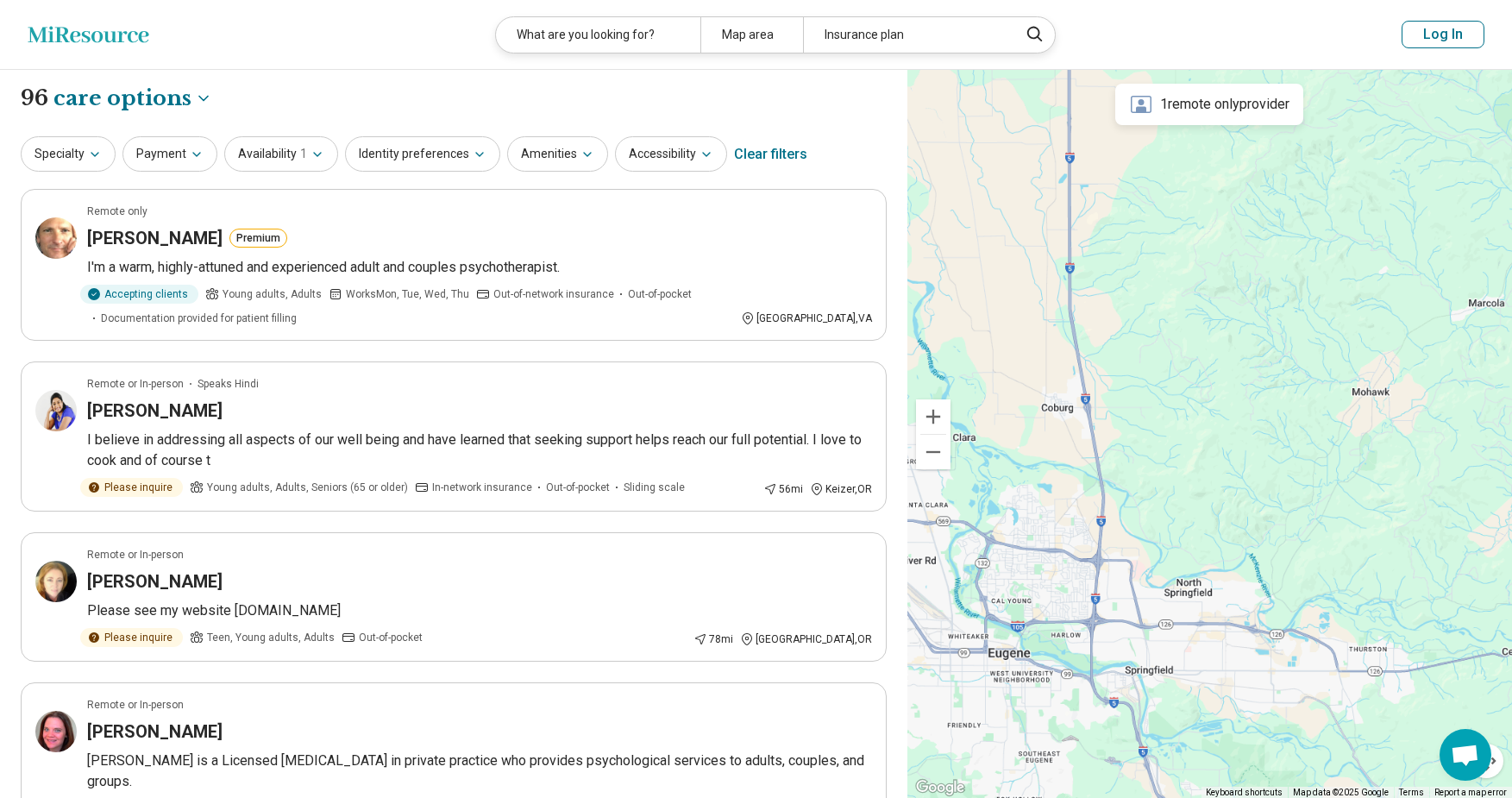
drag, startPoint x: 1049, startPoint y: 375, endPoint x: 1183, endPoint y: 224, distance: 201.9
click at [1183, 224] on div at bounding box center [1209, 434] width 605 height 729
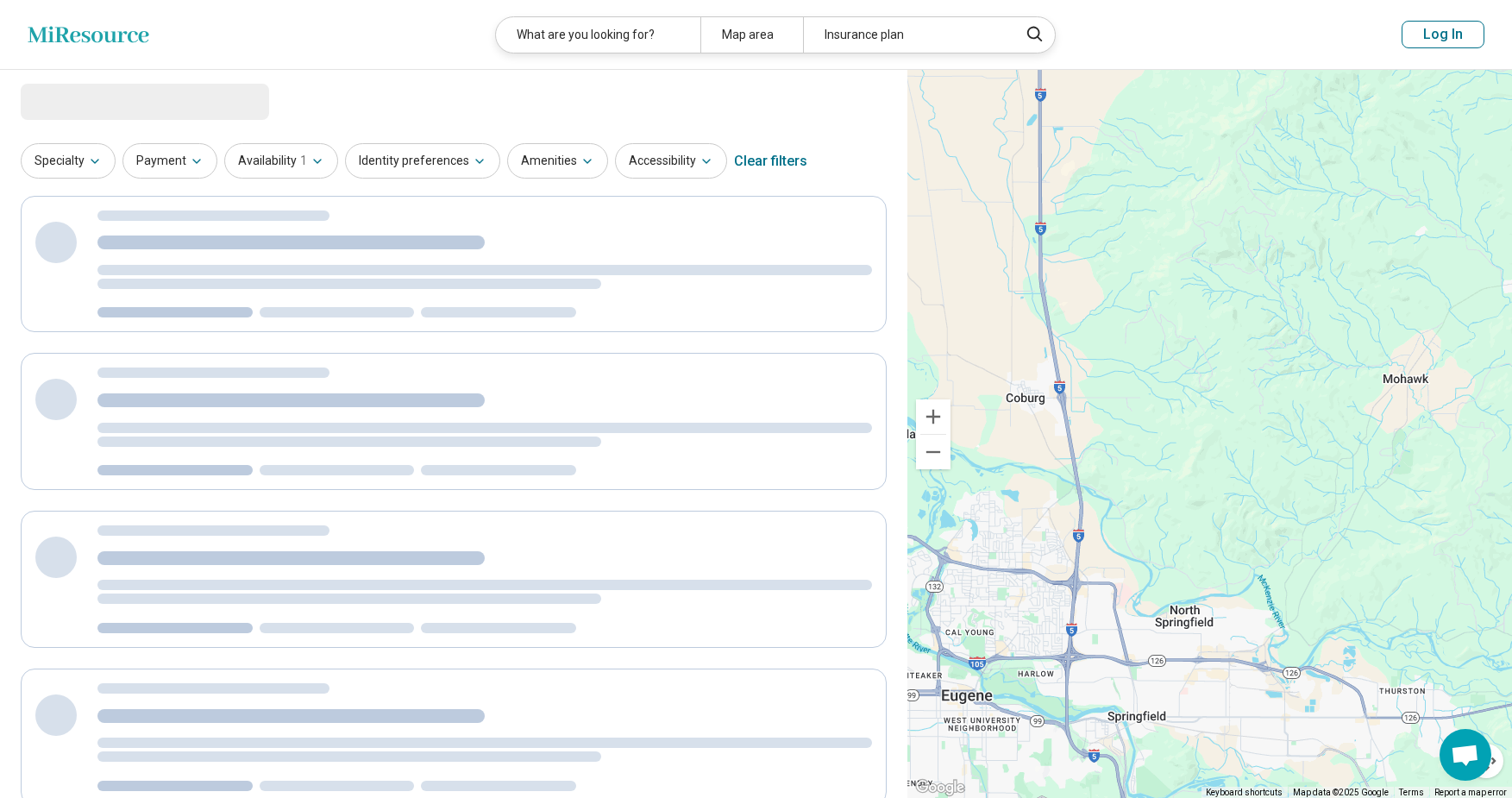
drag, startPoint x: 1125, startPoint y: 527, endPoint x: 1183, endPoint y: 381, distance: 157.1
click at [1183, 381] on div at bounding box center [1209, 434] width 605 height 729
